Goal: Task Accomplishment & Management: Manage account settings

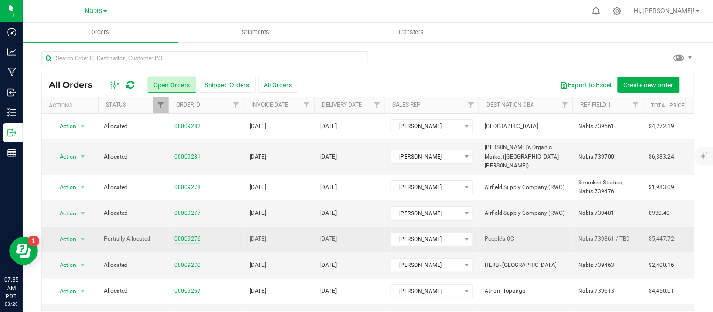
click at [192, 235] on link "00009276" at bounding box center [187, 239] width 26 height 9
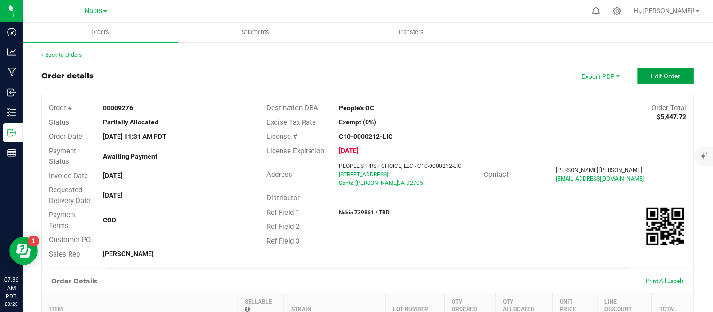
click at [651, 77] on span "Edit Order" at bounding box center [665, 76] width 29 height 8
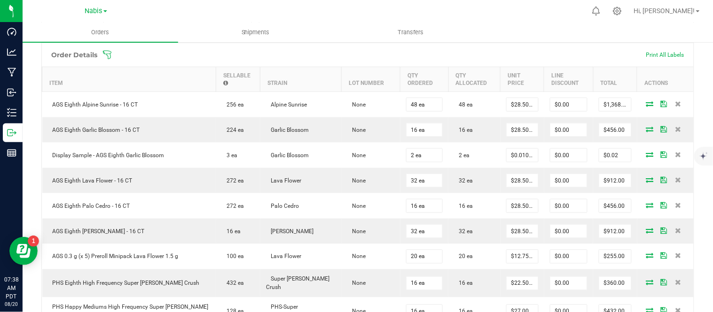
scroll to position [529, 0]
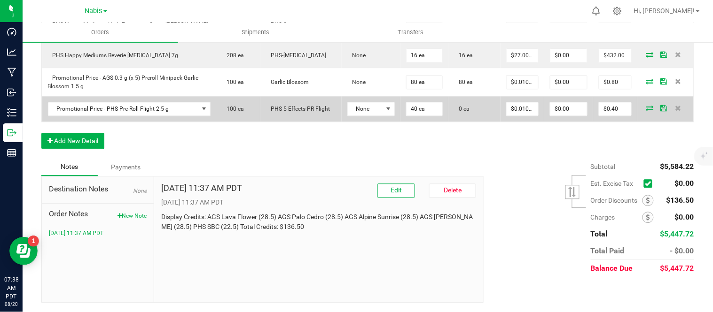
click at [646, 107] on icon at bounding box center [650, 108] width 8 height 6
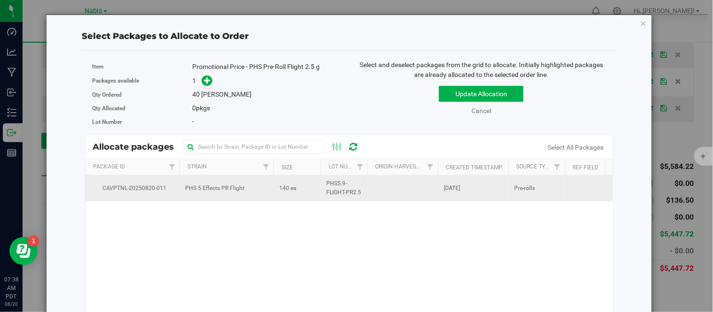
click at [289, 193] on span "140 ea" at bounding box center [287, 188] width 17 height 9
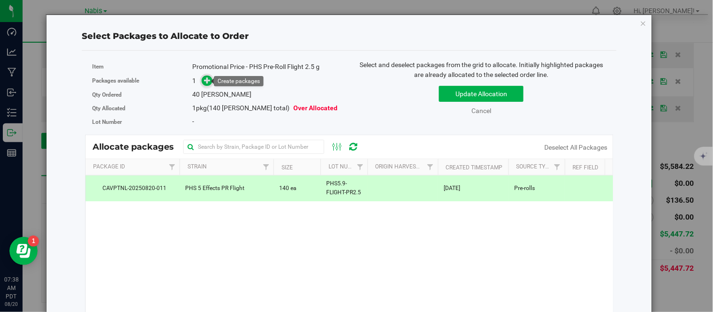
click at [204, 81] on icon at bounding box center [207, 80] width 7 height 7
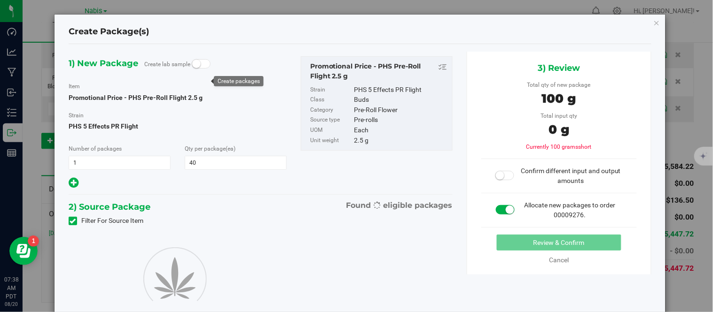
type input "40"
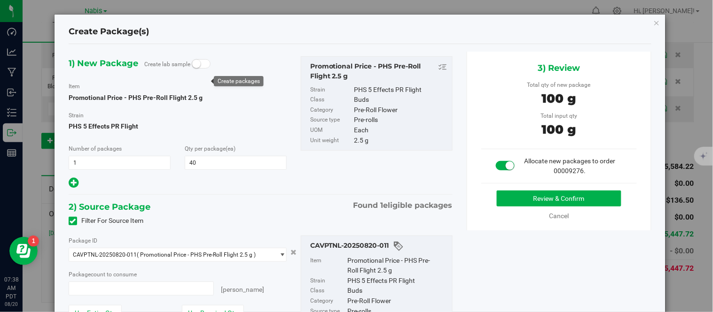
type input "40 ea"
click at [522, 194] on button "Review & Confirm" at bounding box center [558, 199] width 124 height 16
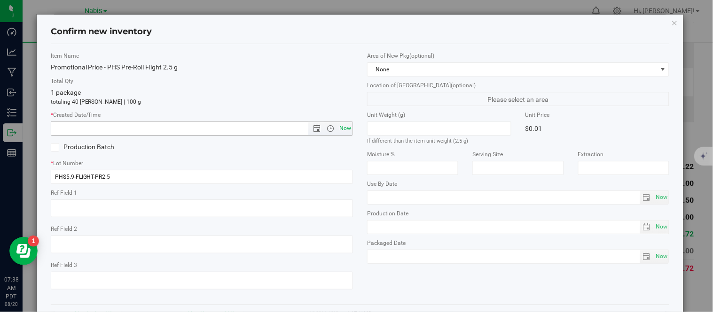
click at [341, 128] on span "Now" at bounding box center [345, 129] width 16 height 14
type input "8/20/2025 7:38 AM"
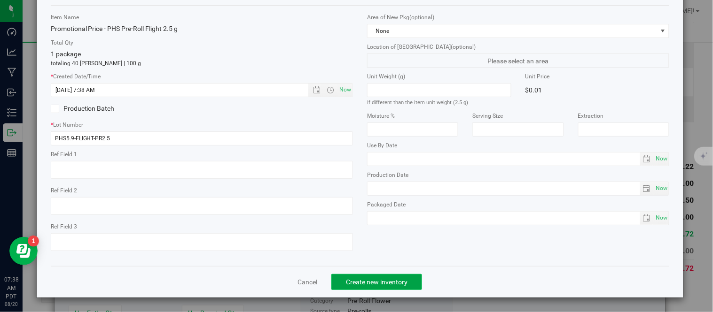
click at [388, 283] on span "Create new inventory" at bounding box center [377, 283] width 62 height 8
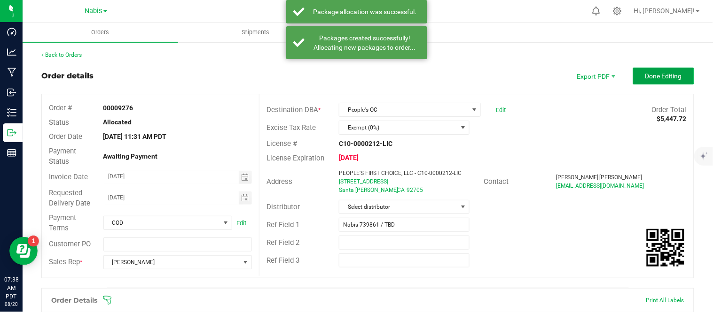
click at [649, 75] on span "Done Editing" at bounding box center [663, 76] width 37 height 8
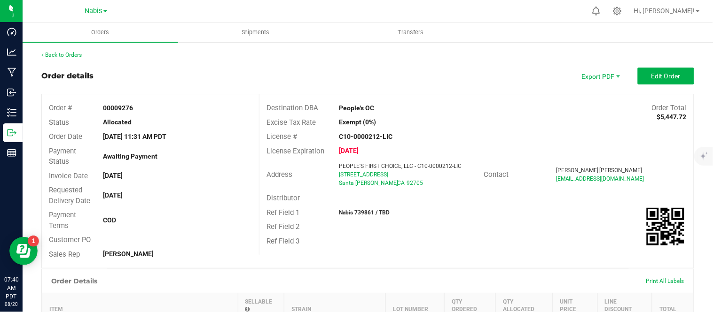
click at [666, 85] on outbound-order-header "Order details Export PDF Edit Order Order # 00009276 Status Allocated Order Dat…" at bounding box center [367, 168] width 652 height 201
click at [665, 78] on span "Edit Order" at bounding box center [665, 76] width 29 height 8
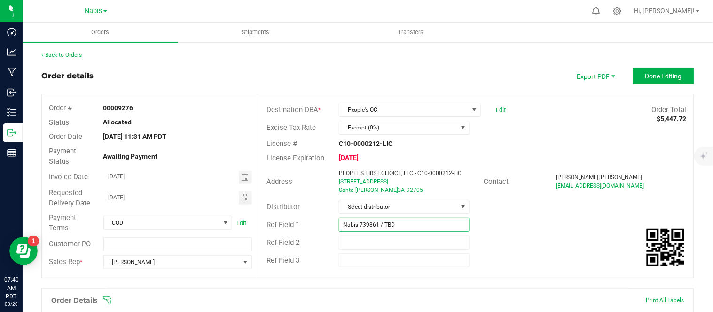
click at [412, 223] on input "Nabis 739861 / TBD" at bounding box center [404, 225] width 131 height 14
type input "Nabis 739861"
click at [645, 72] on span "Done Editing" at bounding box center [663, 76] width 37 height 8
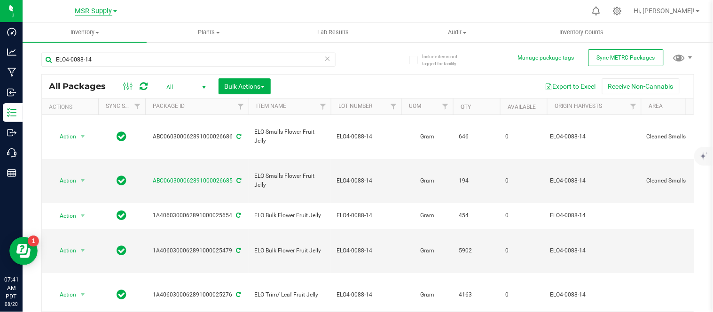
click at [101, 7] on span "MSR Supply" at bounding box center [93, 11] width 37 height 8
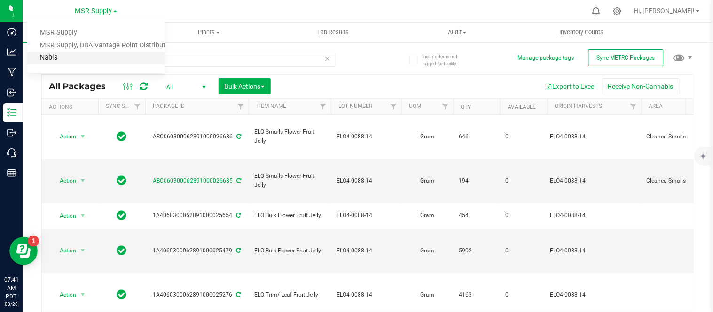
click at [78, 61] on link "Nabis" at bounding box center [95, 58] width 137 height 13
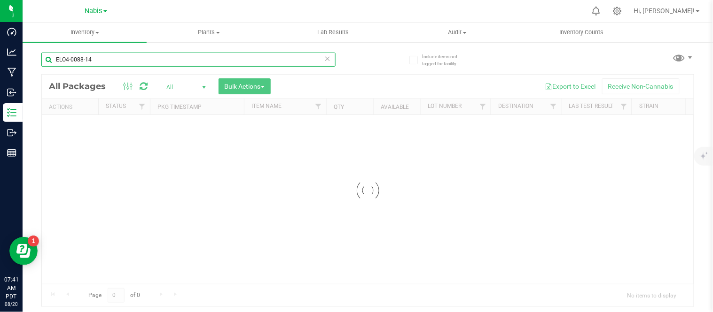
click at [120, 62] on input "ELO4-0088-14" at bounding box center [188, 60] width 294 height 14
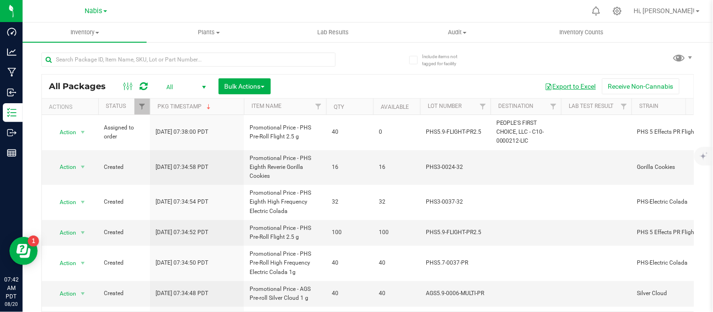
click at [564, 91] on button "Export to Excel" at bounding box center [570, 86] width 63 height 16
